Goal: Task Accomplishment & Management: Manage account settings

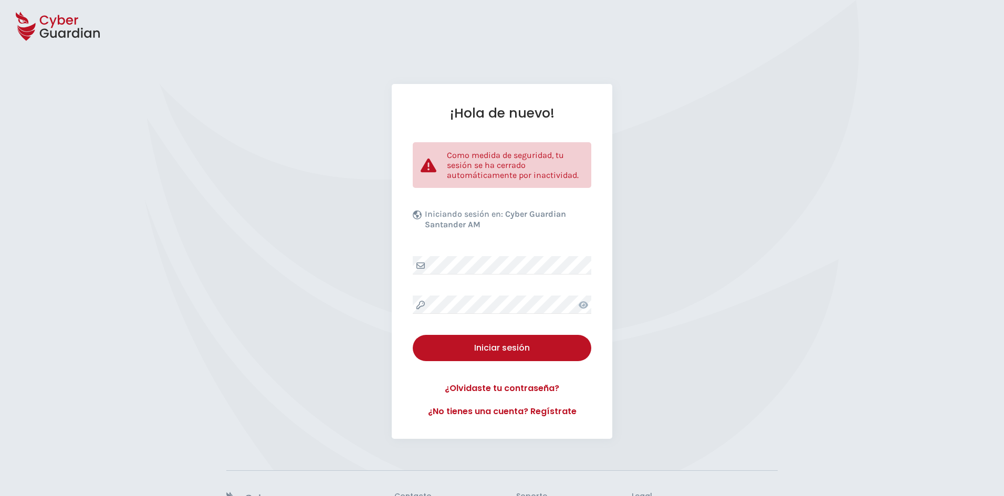
click at [476, 277] on div "¡Hola de nuevo! Como medida de seguridad, tu sesión se ha cerrado automáticamen…" at bounding box center [502, 261] width 221 height 355
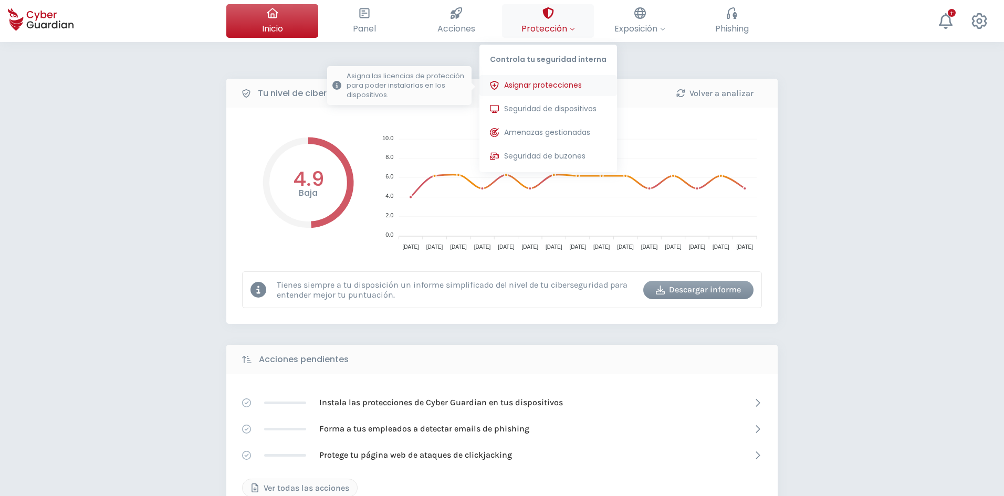
click at [536, 89] on span "Asignar protecciones" at bounding box center [543, 85] width 78 height 11
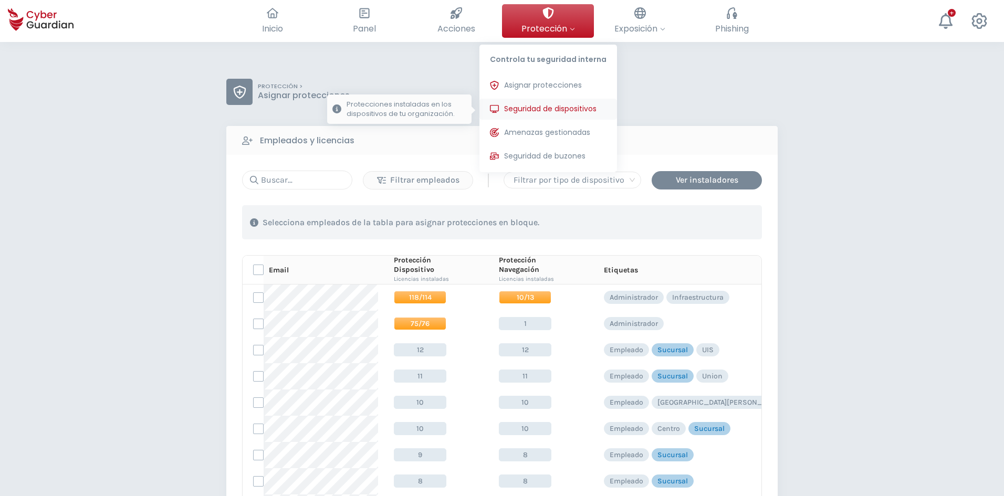
click at [532, 107] on span "Seguridad de dispositivos" at bounding box center [550, 108] width 92 height 11
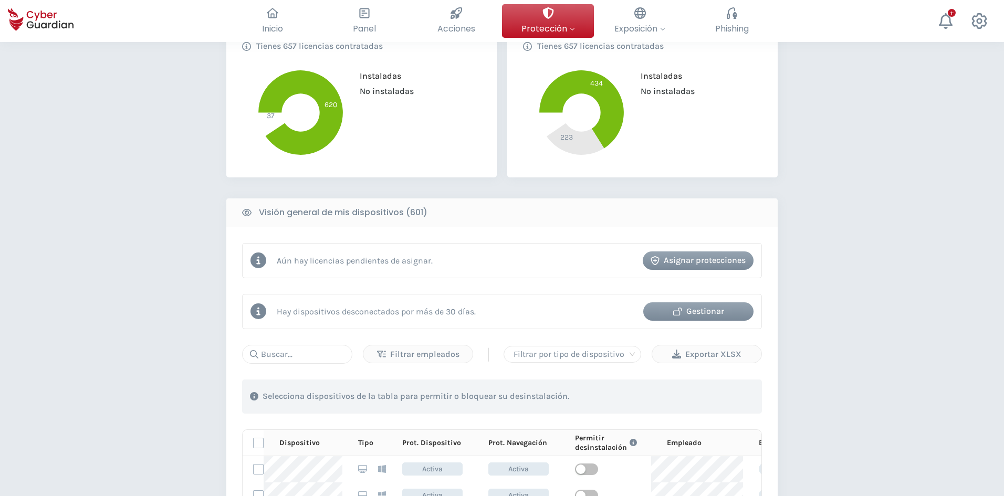
scroll to position [368, 0]
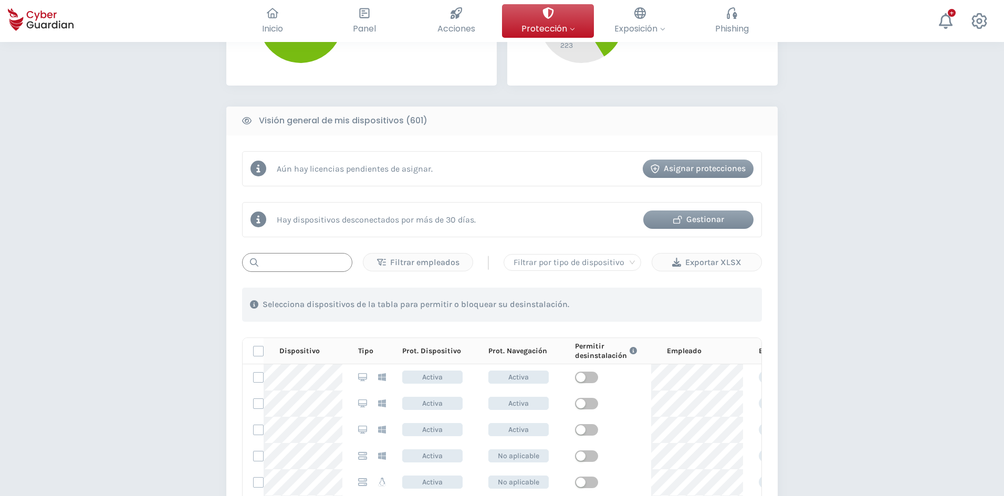
click at [303, 264] on input "text" at bounding box center [297, 262] width 110 height 19
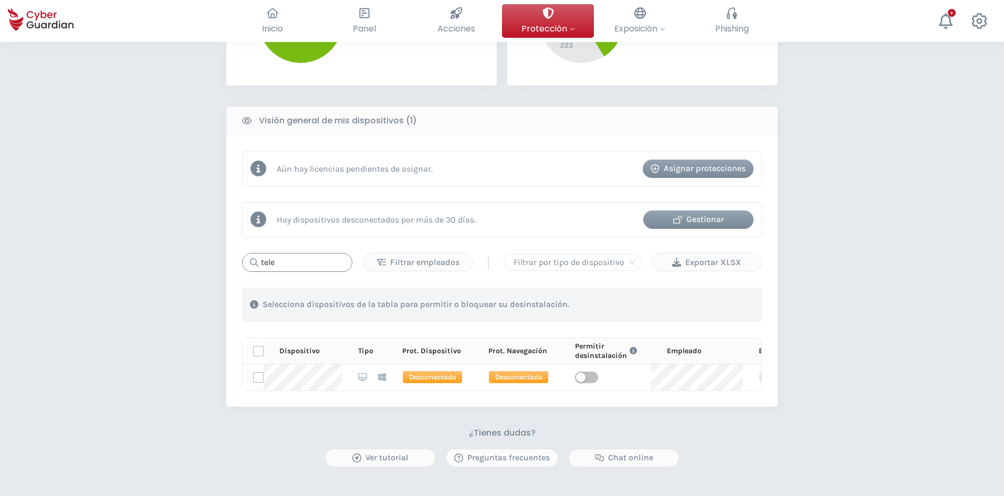
type input "tele"
click at [700, 221] on div "Gestionar" at bounding box center [698, 219] width 95 height 13
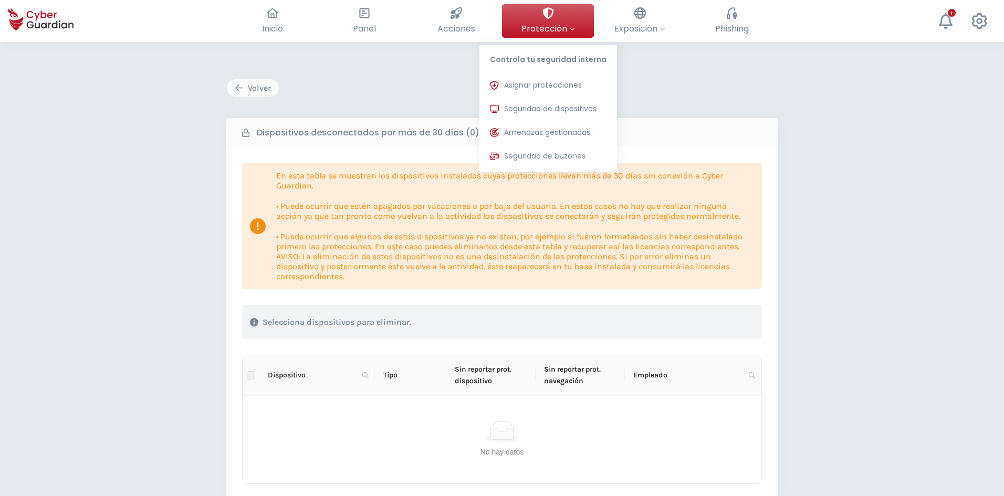
click at [533, 109] on span "Seguridad de dispositivos" at bounding box center [550, 108] width 92 height 11
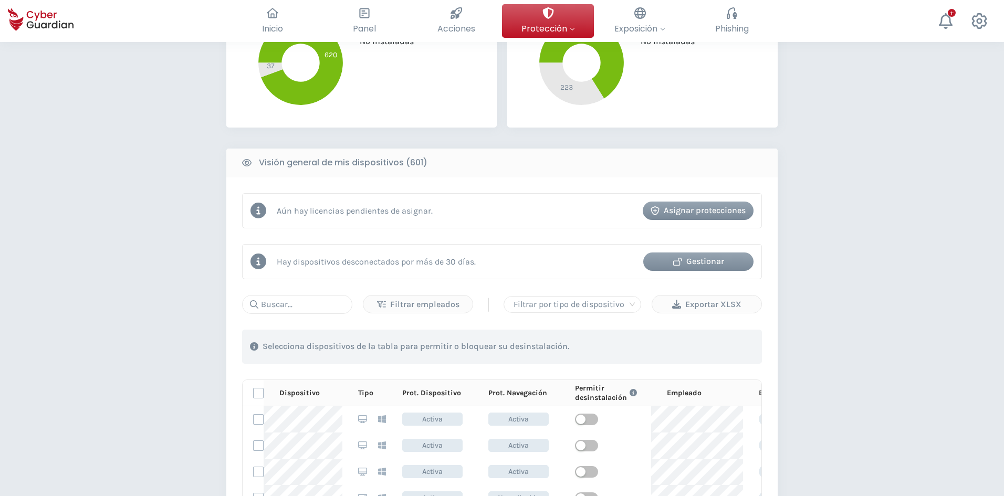
scroll to position [315, 0]
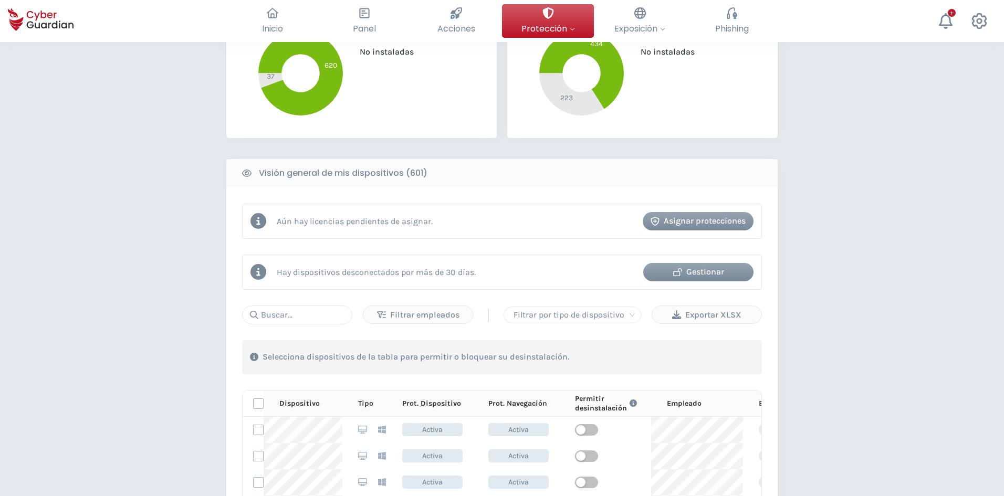
click at [705, 271] on div "Gestionar" at bounding box center [698, 272] width 95 height 13
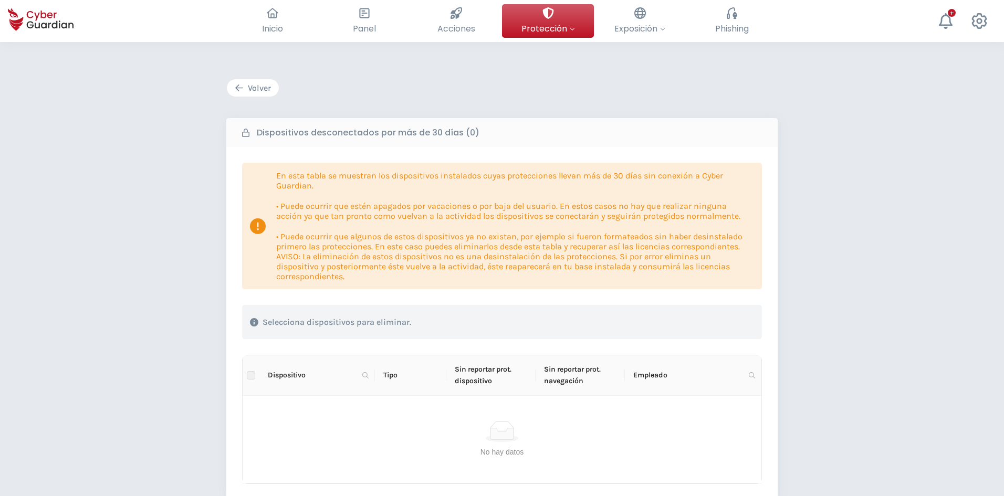
click at [259, 88] on div "Volver" at bounding box center [253, 88] width 36 height 13
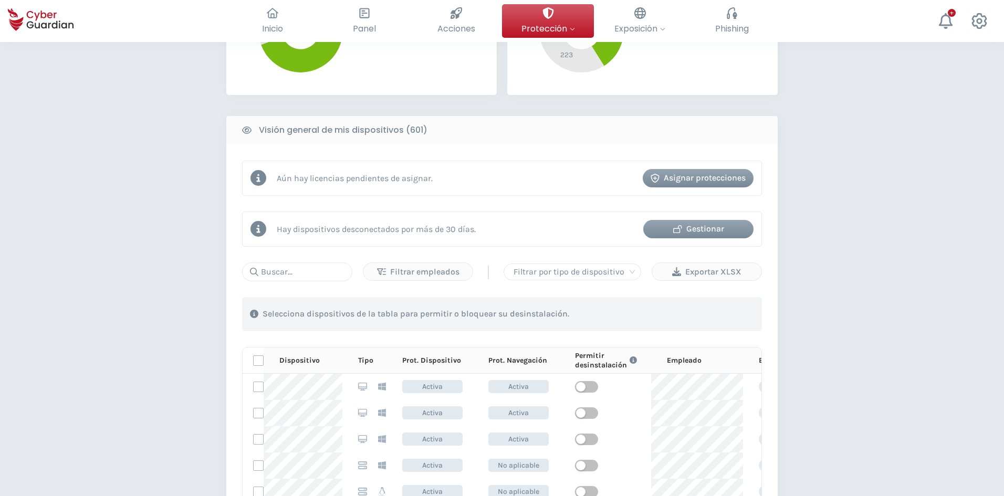
scroll to position [368, 0]
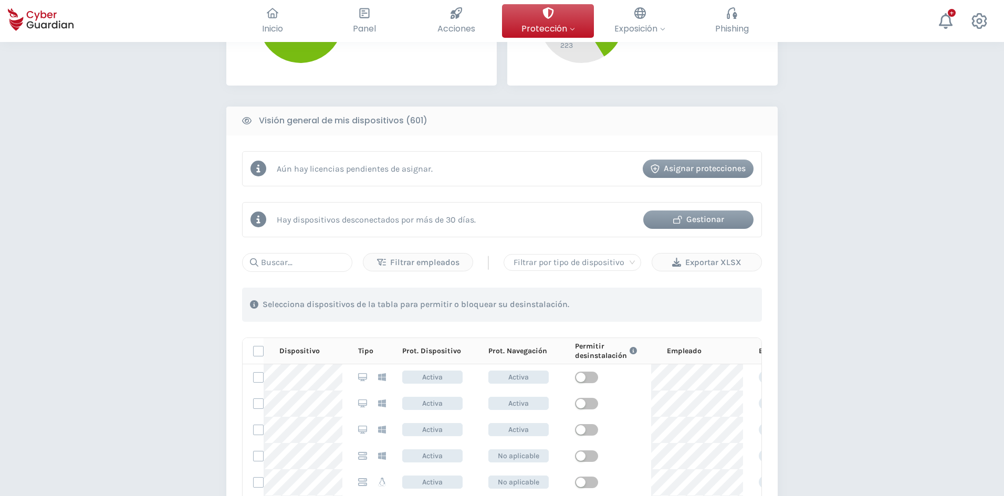
click at [333, 224] on p "Hay dispositivos desconectados por más de 30 días." at bounding box center [376, 220] width 199 height 10
click at [675, 216] on icon "button" at bounding box center [677, 219] width 9 height 9
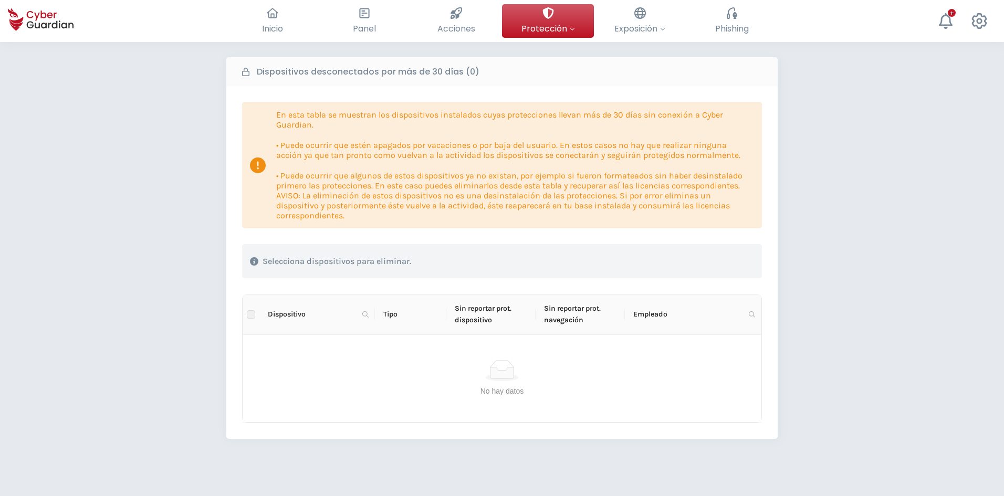
scroll to position [189, 0]
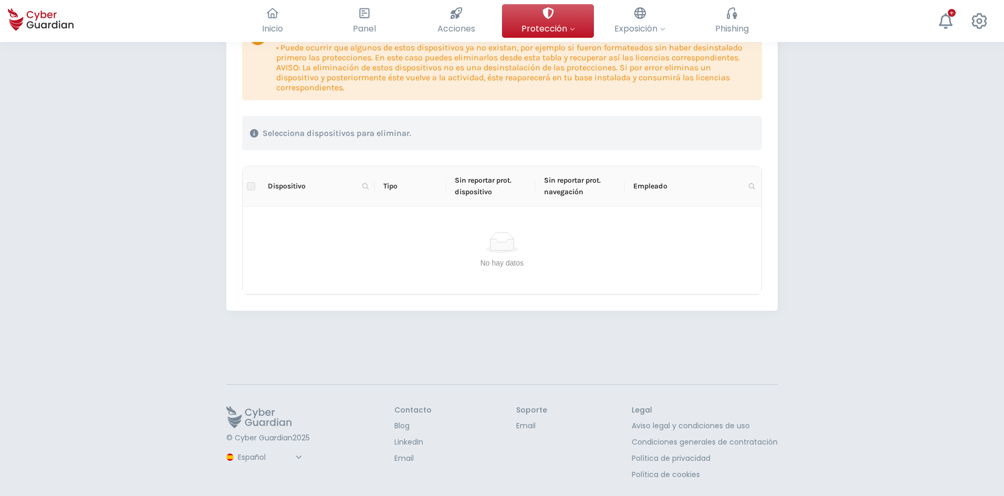
click at [318, 134] on p "Selecciona dispositivos para eliminar." at bounding box center [337, 133] width 149 height 11
click at [355, 136] on p "Selecciona dispositivos para eliminar." at bounding box center [337, 133] width 149 height 11
click at [231, 203] on div "En esta tabla se muestran los dispositivos instalados cuyas protecciones llevan…" at bounding box center [501, 134] width 551 height 353
click at [247, 188] on th at bounding box center [251, 186] width 17 height 40
click at [248, 188] on label at bounding box center [251, 187] width 8 height 12
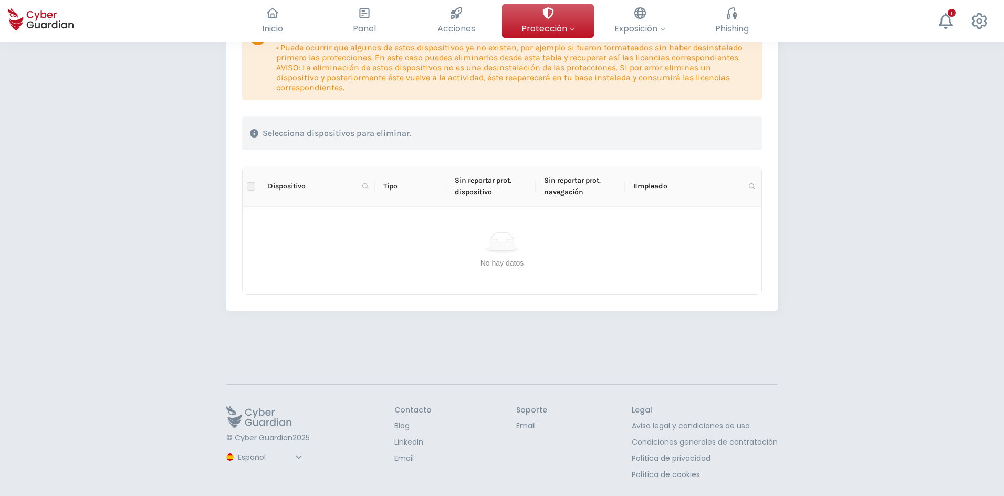
click at [249, 187] on label at bounding box center [251, 187] width 8 height 12
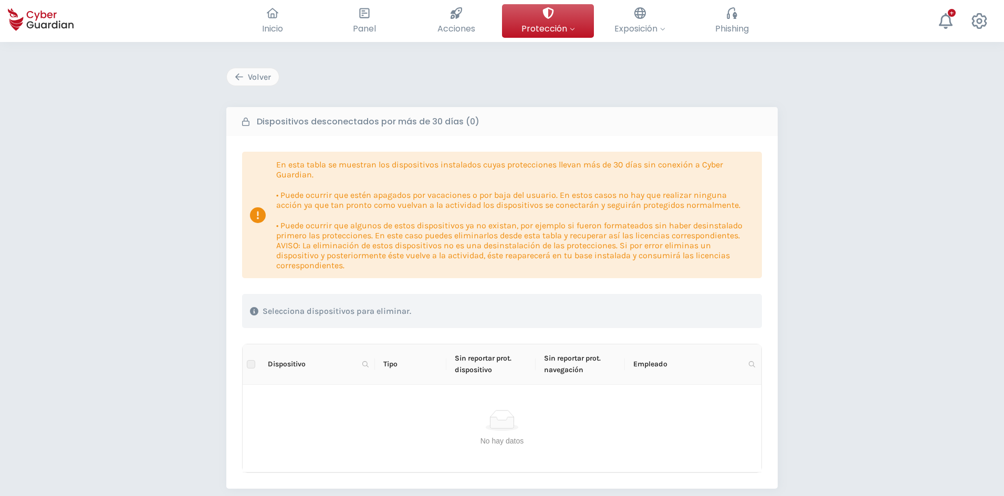
scroll to position [0, 0]
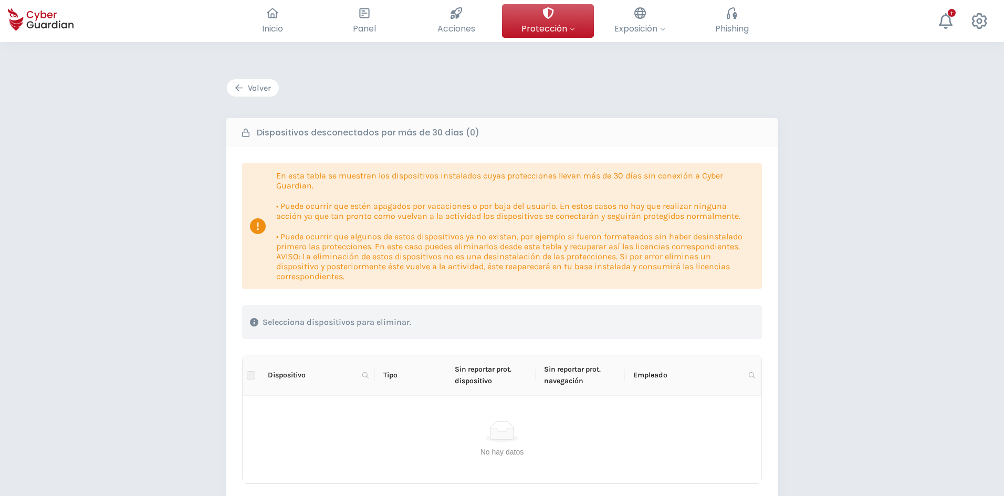
click at [272, 88] on button "Volver" at bounding box center [252, 88] width 53 height 18
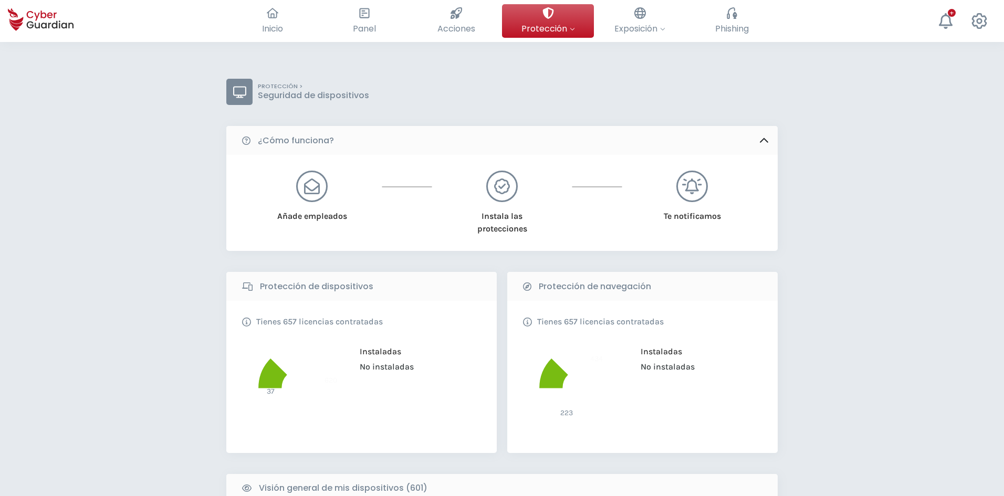
scroll to position [368, 0]
